Goal: Transaction & Acquisition: Download file/media

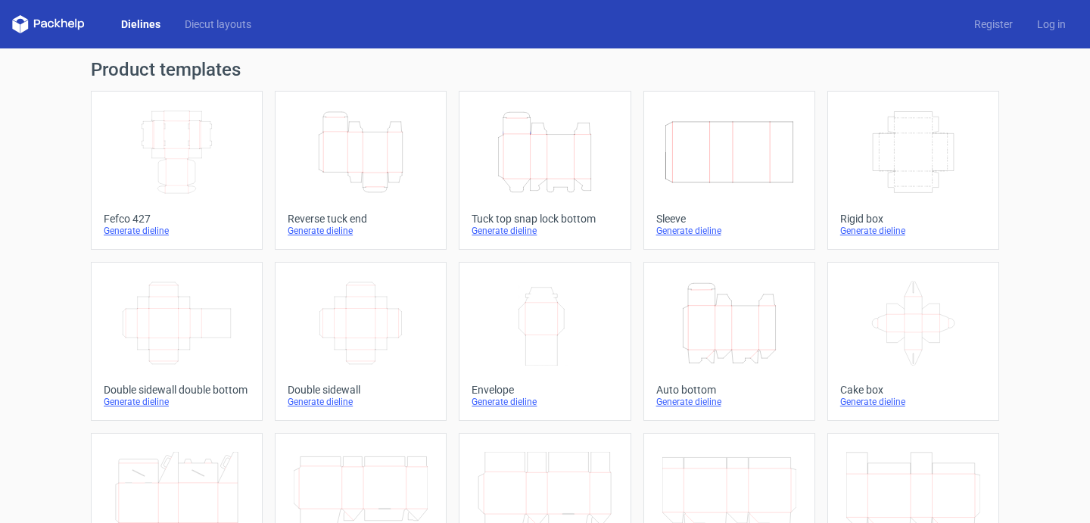
click at [182, 159] on icon "Width Depth Height" at bounding box center [177, 152] width 134 height 85
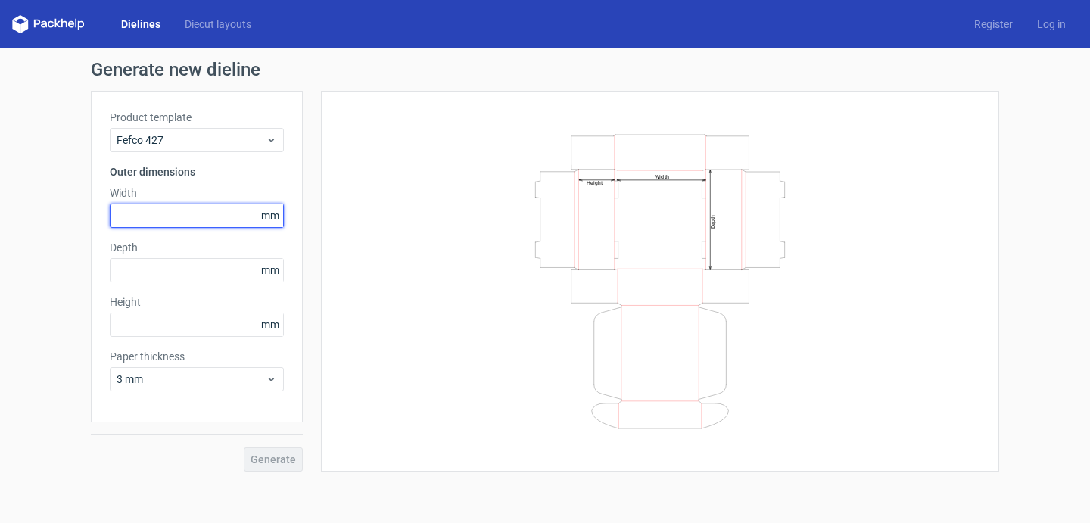
click at [173, 215] on input "text" at bounding box center [197, 216] width 174 height 24
type input "350"
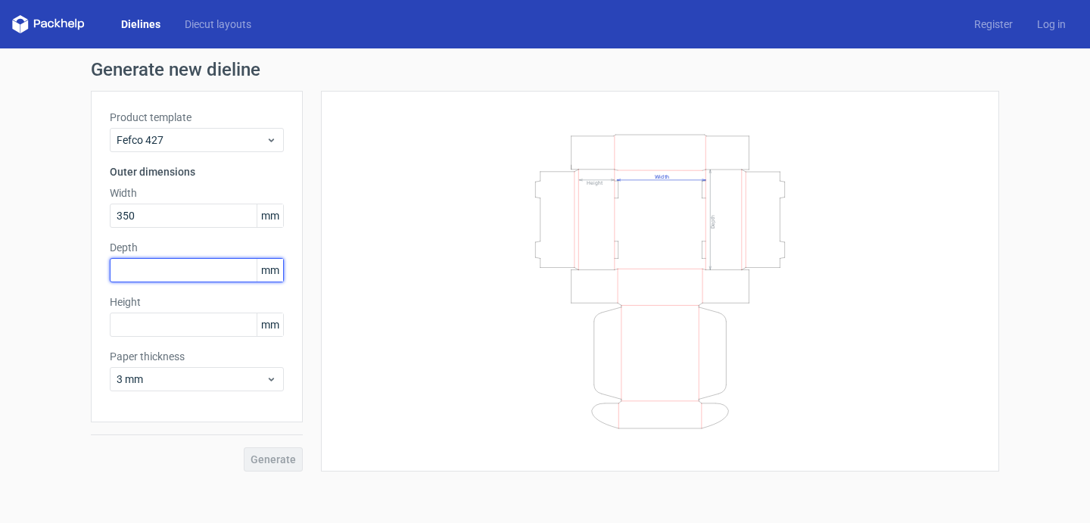
click at [122, 281] on input "text" at bounding box center [197, 270] width 174 height 24
type input "260"
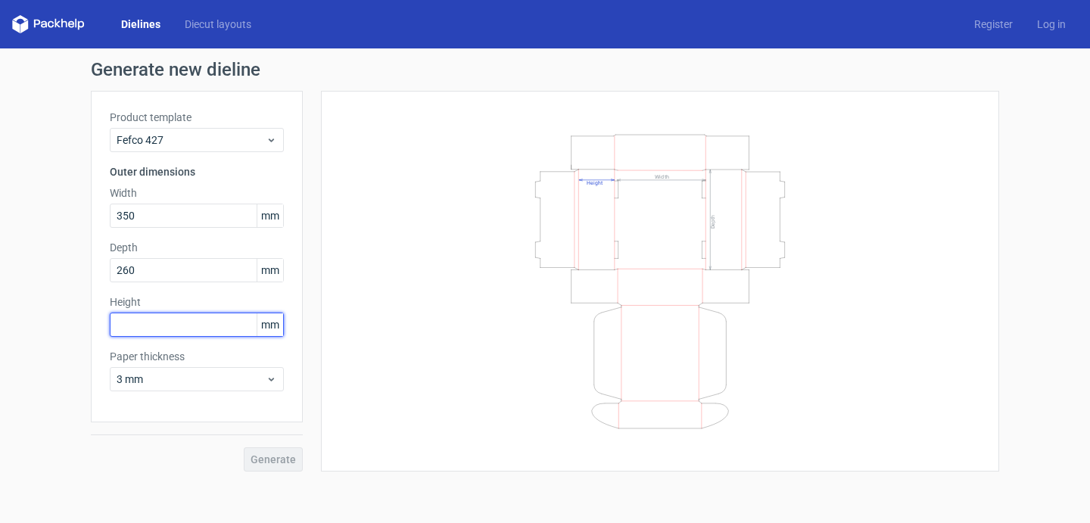
click at [220, 322] on input "text" at bounding box center [197, 325] width 174 height 24
type input "100"
click at [288, 466] on button "Generate" at bounding box center [273, 459] width 59 height 24
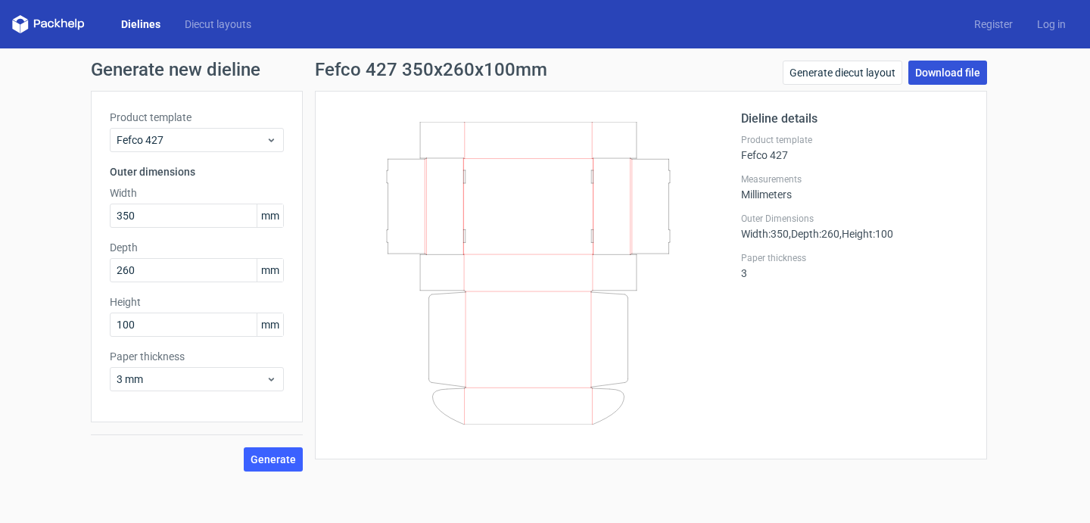
click at [974, 70] on link "Download file" at bounding box center [947, 73] width 79 height 24
